Goal: Task Accomplishment & Management: Manage account settings

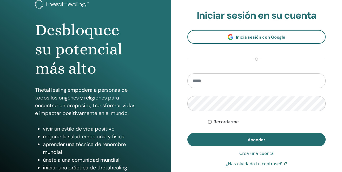
scroll to position [42, 0]
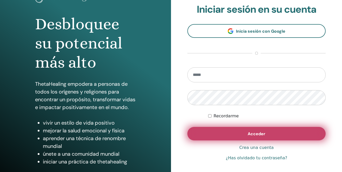
type input "**********"
click at [245, 134] on button "Acceder" at bounding box center [256, 134] width 138 height 14
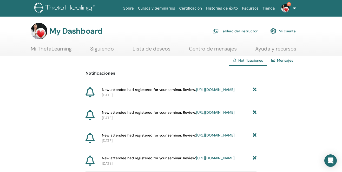
click at [249, 32] on link "Tablero del instructor" at bounding box center [234, 30] width 45 height 11
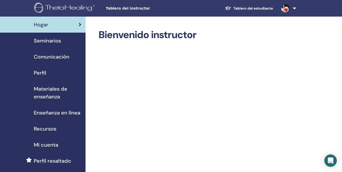
click at [57, 42] on span "Seminarios" at bounding box center [47, 41] width 27 height 8
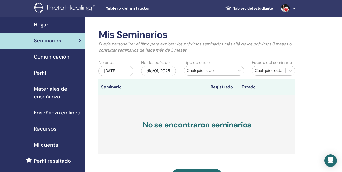
click at [113, 72] on div "jun/01, 2025" at bounding box center [115, 71] width 35 height 10
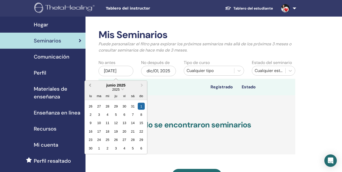
click at [90, 86] on button "Previous Month" at bounding box center [89, 85] width 8 height 8
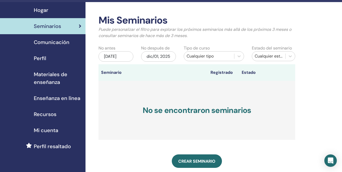
scroll to position [12, 0]
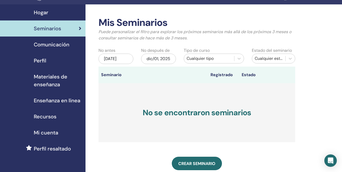
click at [115, 60] on div "jun/01, 2025" at bounding box center [115, 59] width 35 height 10
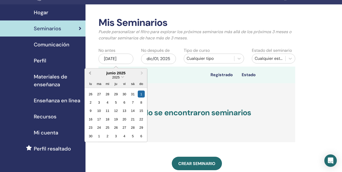
click at [90, 73] on span "Previous Month" at bounding box center [90, 72] width 0 height 5
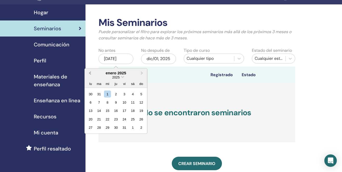
click at [90, 73] on span "Previous Month" at bounding box center [90, 72] width 0 height 5
click at [140, 95] on div "1" at bounding box center [141, 94] width 7 height 7
